Goal: Task Accomplishment & Management: Manage account settings

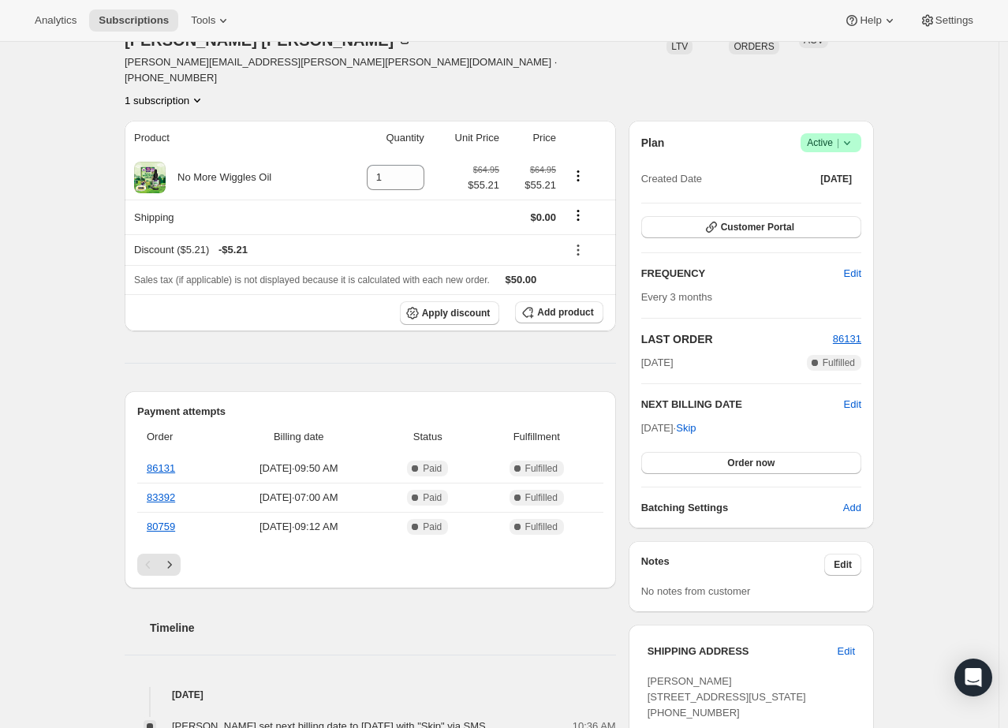
scroll to position [499, 0]
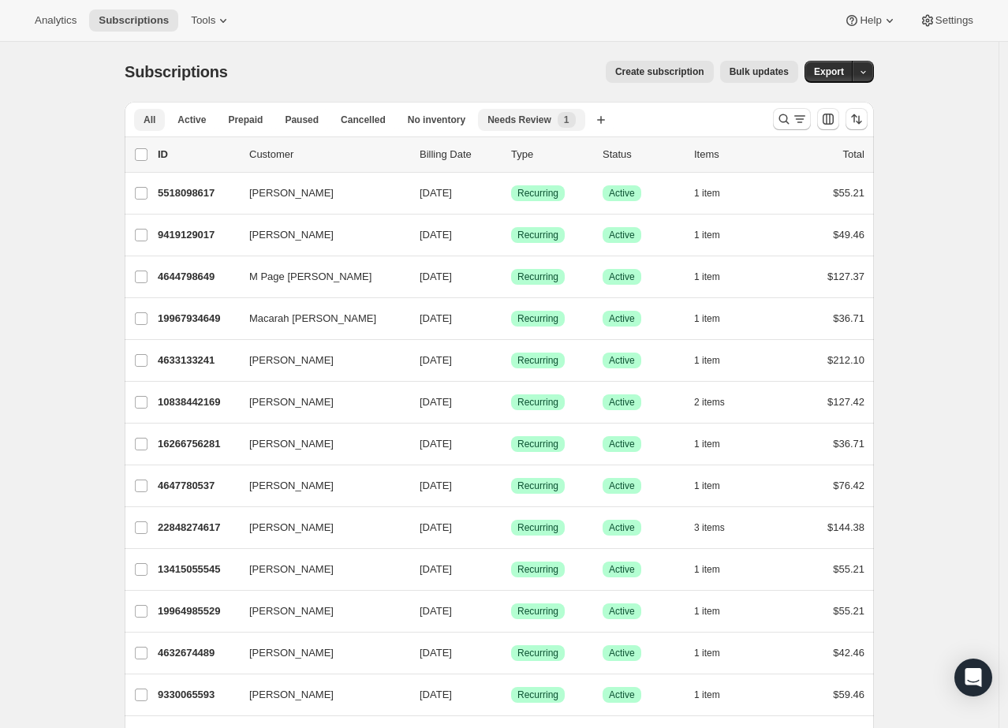
click at [534, 112] on div "Needs Review New 1" at bounding box center [532, 120] width 88 height 16
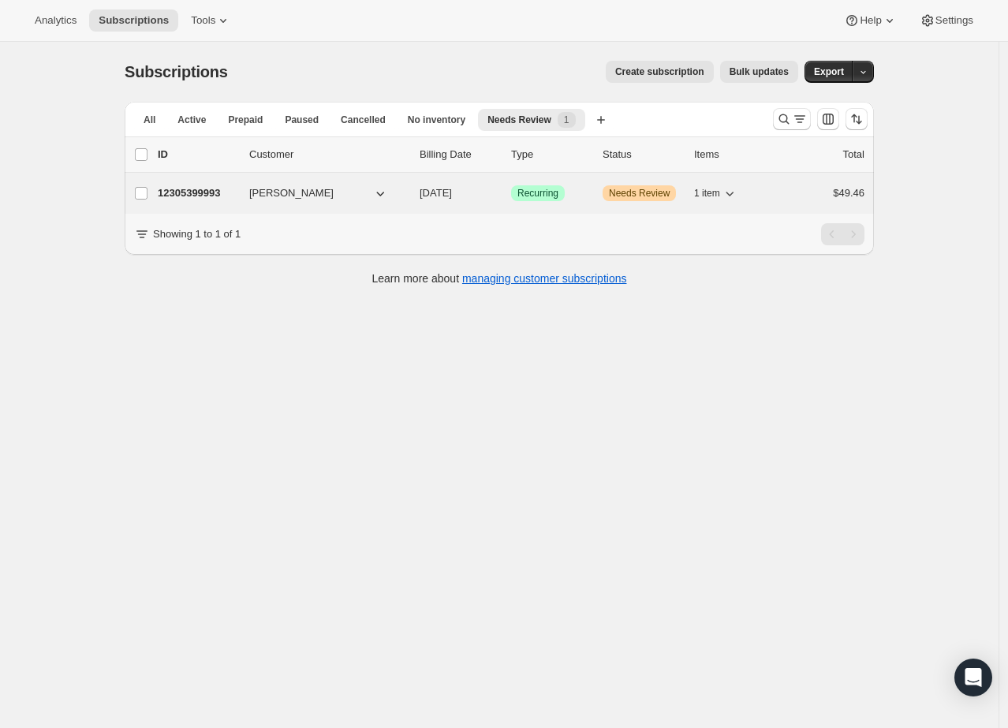
click at [181, 195] on p "12305399993" at bounding box center [197, 193] width 79 height 16
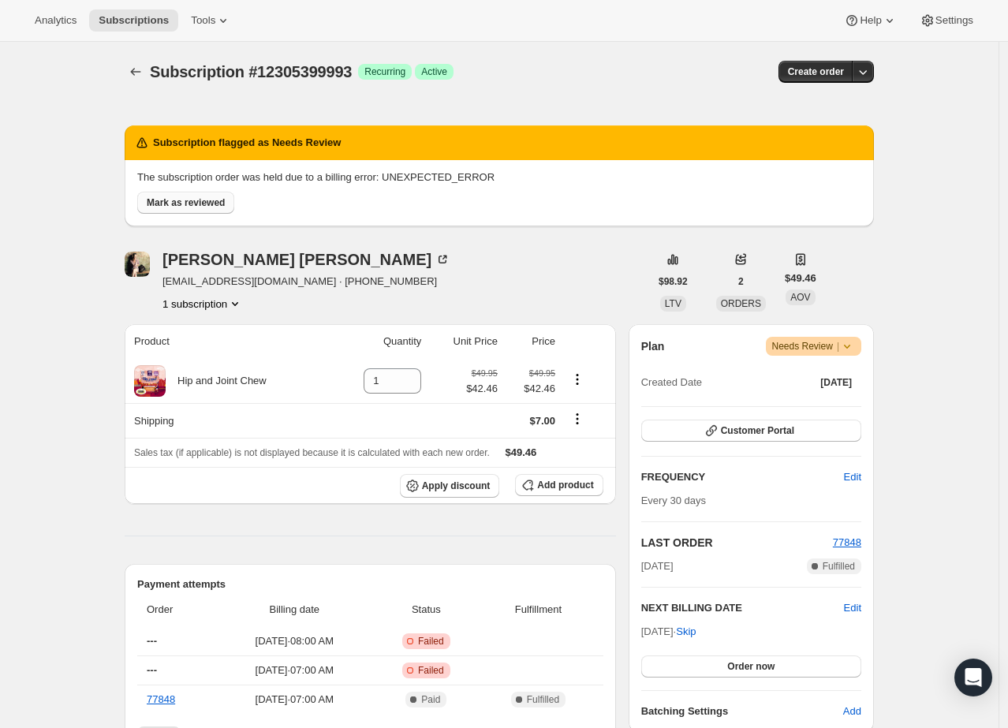
click at [214, 203] on span "Mark as reviewed" at bounding box center [186, 202] width 78 height 13
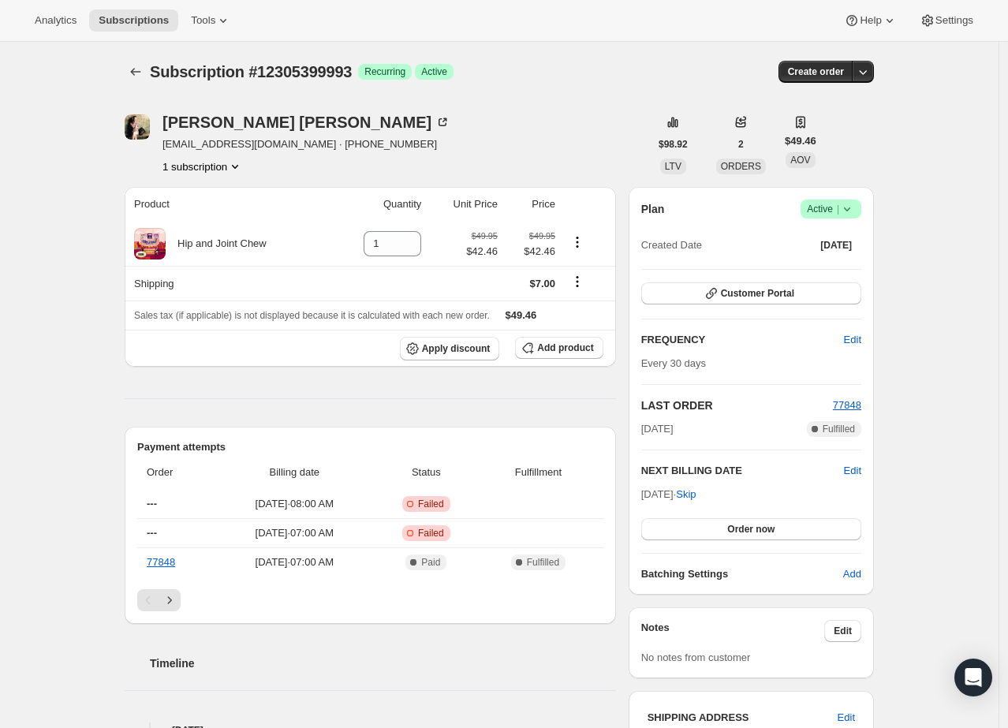
scroll to position [247, 0]
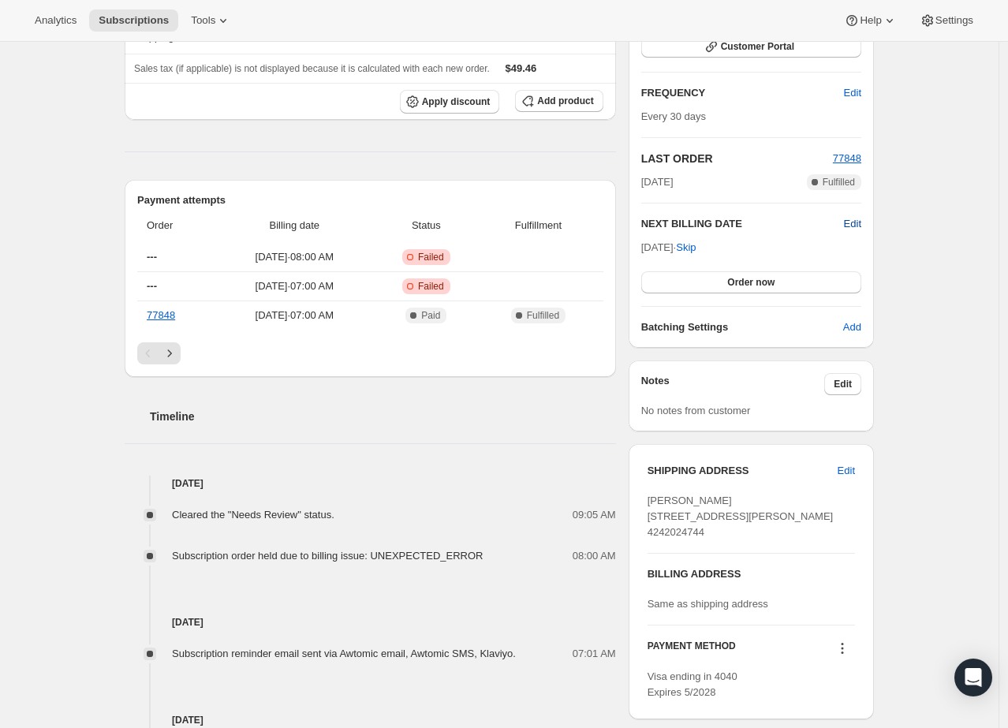
click at [853, 223] on span "Edit" at bounding box center [852, 224] width 17 height 16
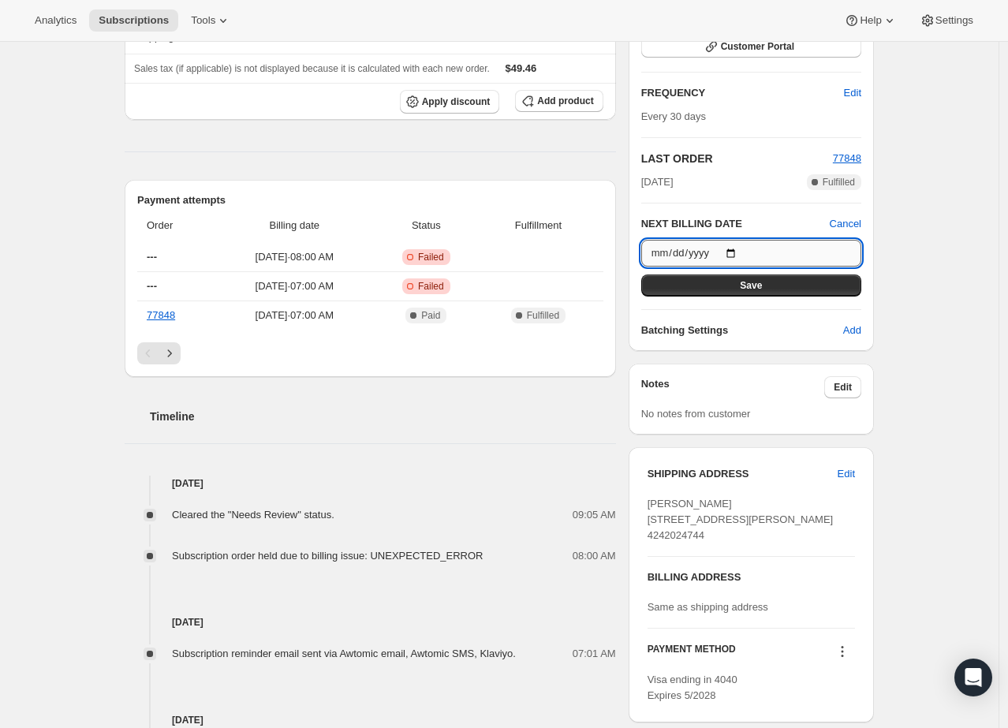
click at [743, 249] on input "[DATE]" at bounding box center [752, 253] width 220 height 27
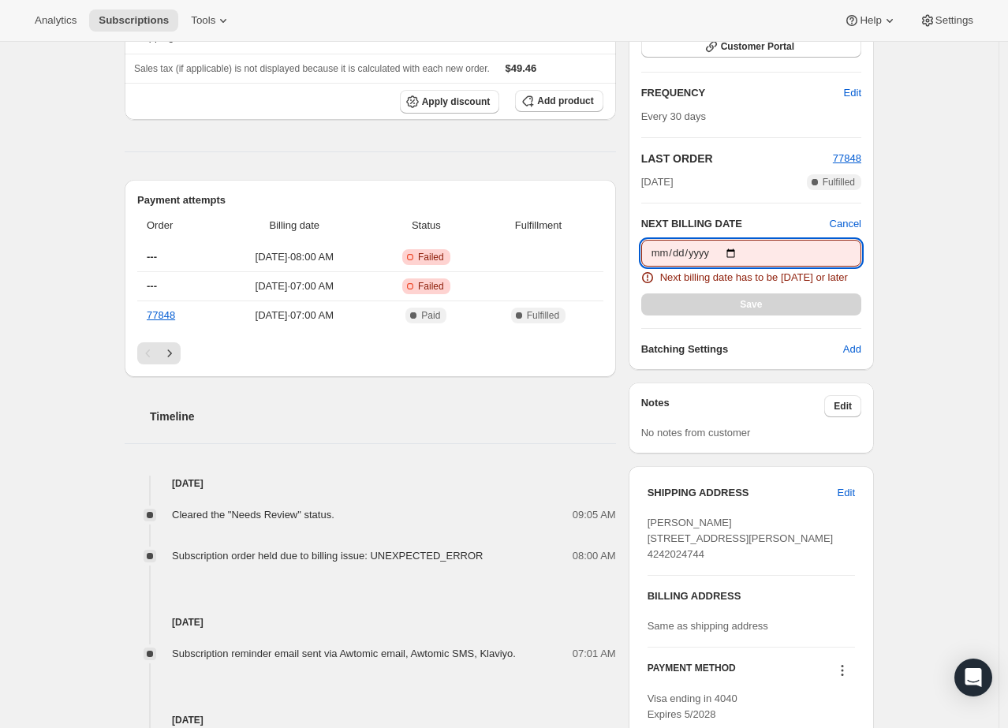
click at [743, 246] on input "[DATE]" at bounding box center [752, 253] width 220 height 27
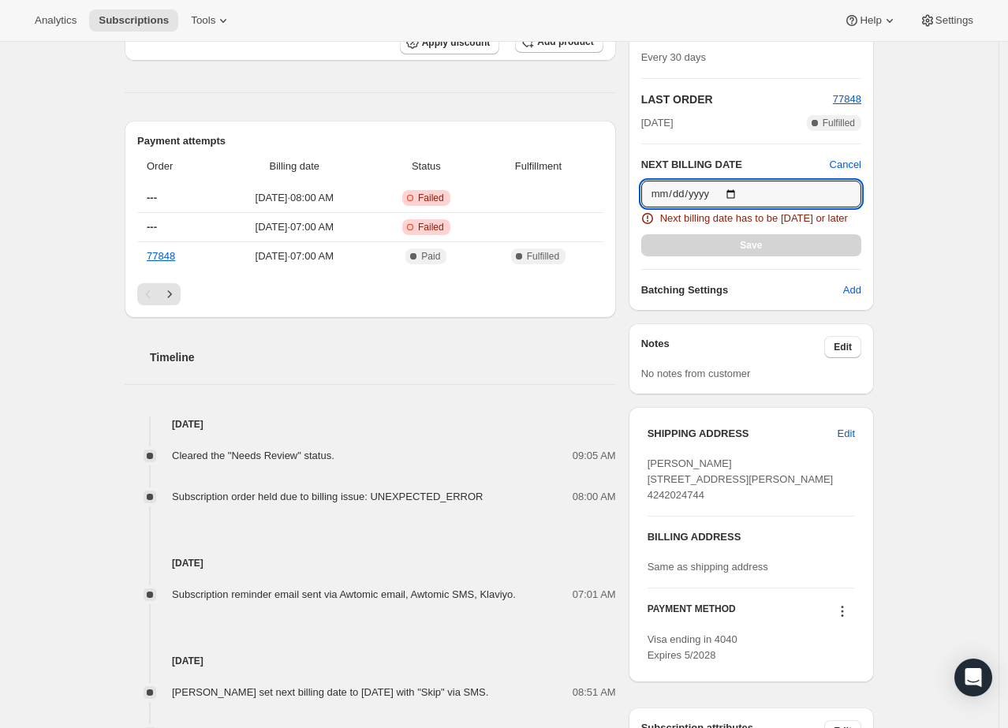
scroll to position [305, 0]
click at [742, 192] on input "[DATE]" at bounding box center [752, 194] width 220 height 27
type input "[DATE]"
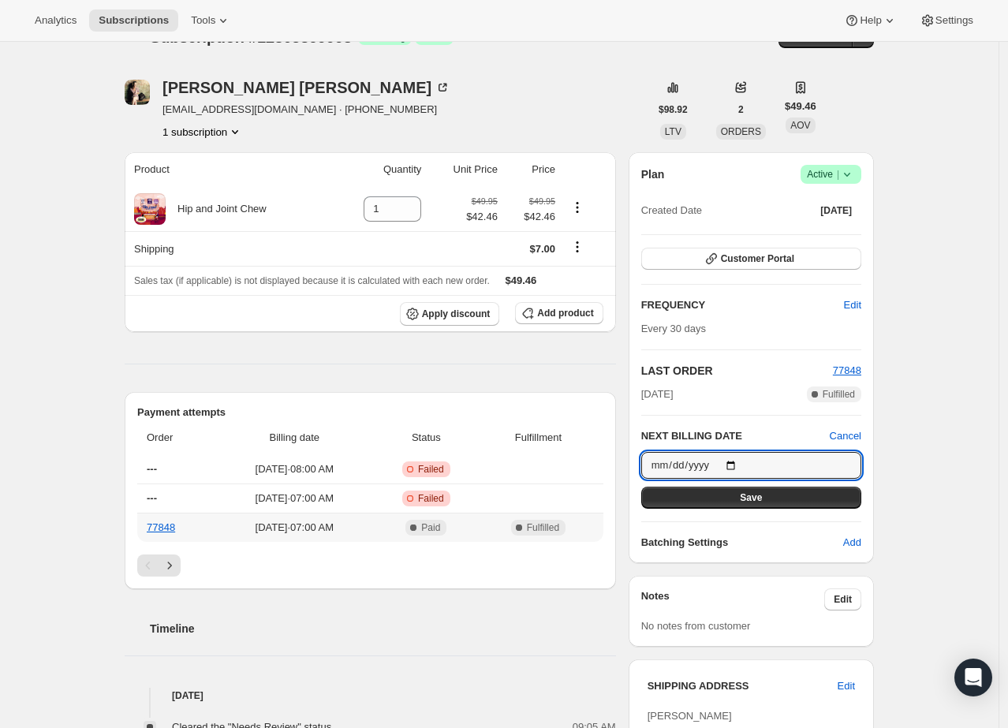
scroll to position [35, 0]
click at [855, 174] on icon at bounding box center [848, 174] width 16 height 16
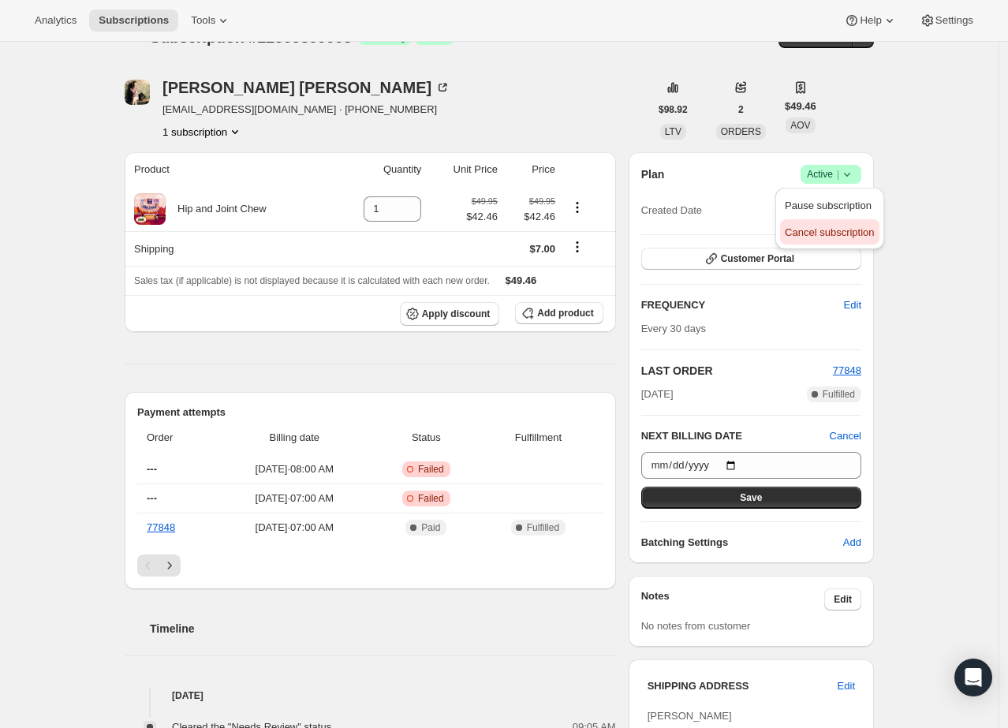
click at [842, 234] on span "Cancel subscription" at bounding box center [829, 232] width 89 height 12
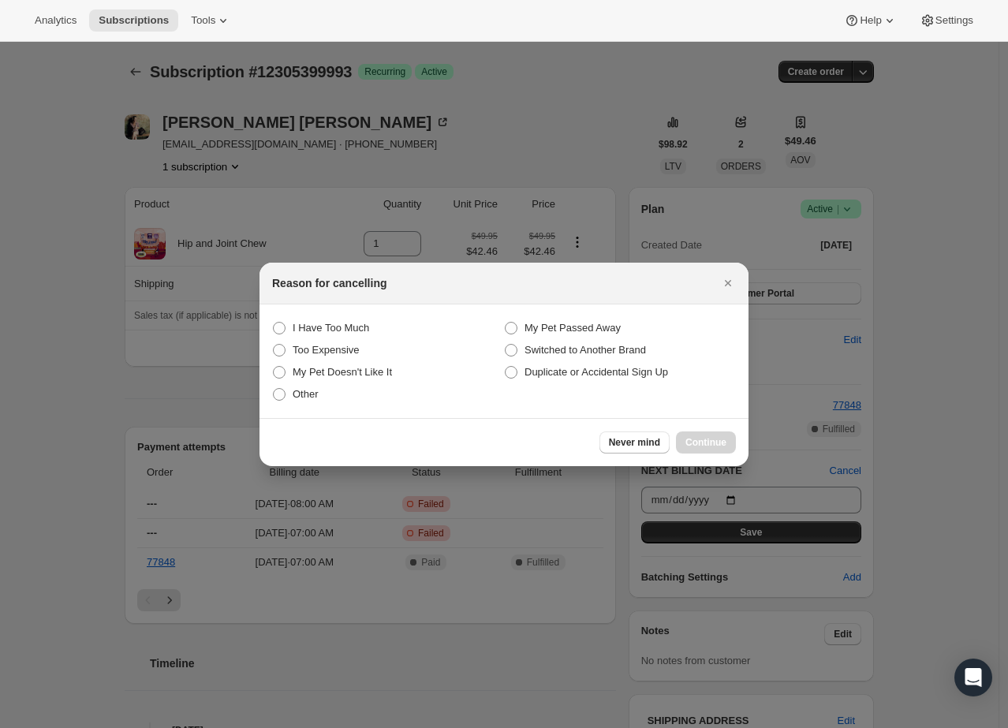
scroll to position [0, 0]
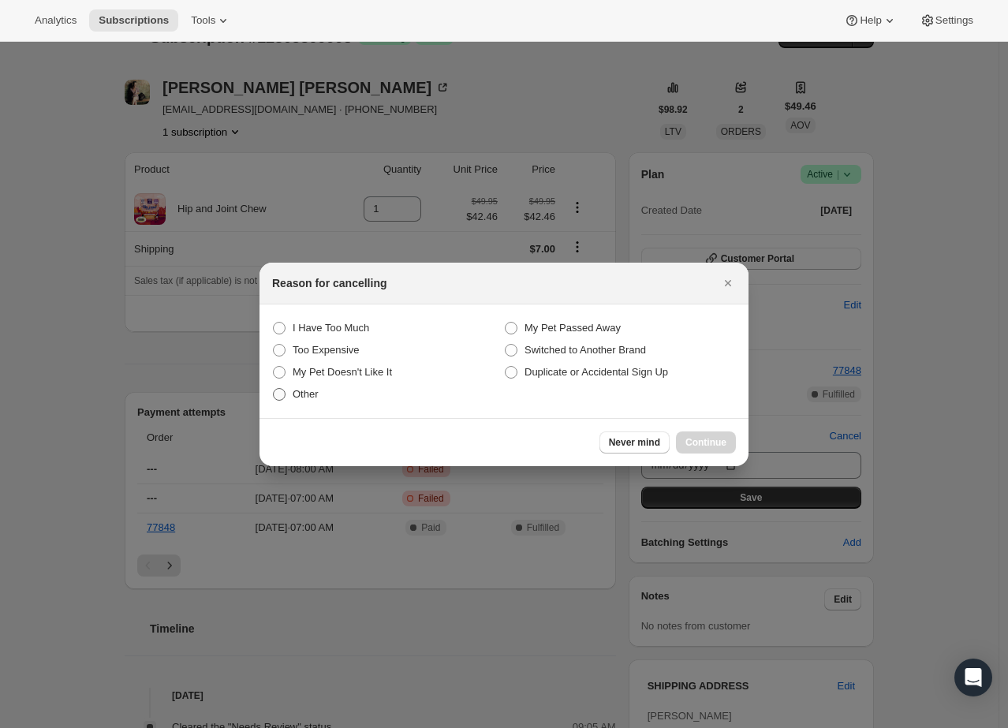
click at [315, 397] on span "Other" at bounding box center [306, 394] width 26 height 12
click at [274, 389] on input "Other" at bounding box center [273, 388] width 1 height 1
radio input "true"
click at [694, 440] on span "Continue" at bounding box center [706, 442] width 41 height 13
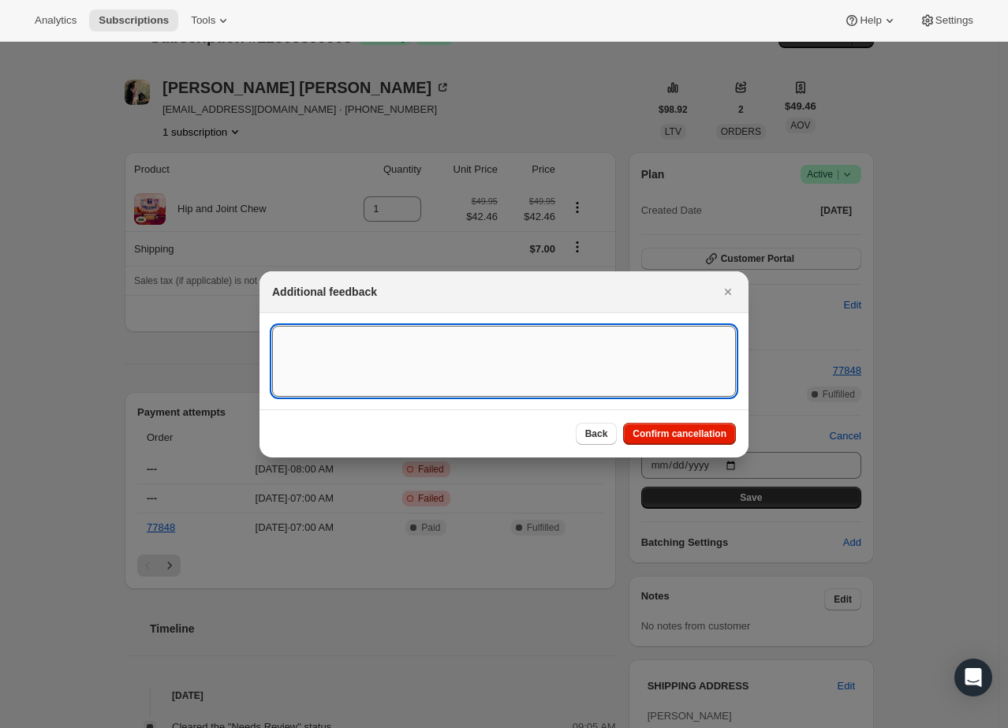
click at [514, 372] on textarea ":rr3:" at bounding box center [504, 361] width 464 height 71
